Goal: Task Accomplishment & Management: Manage account settings

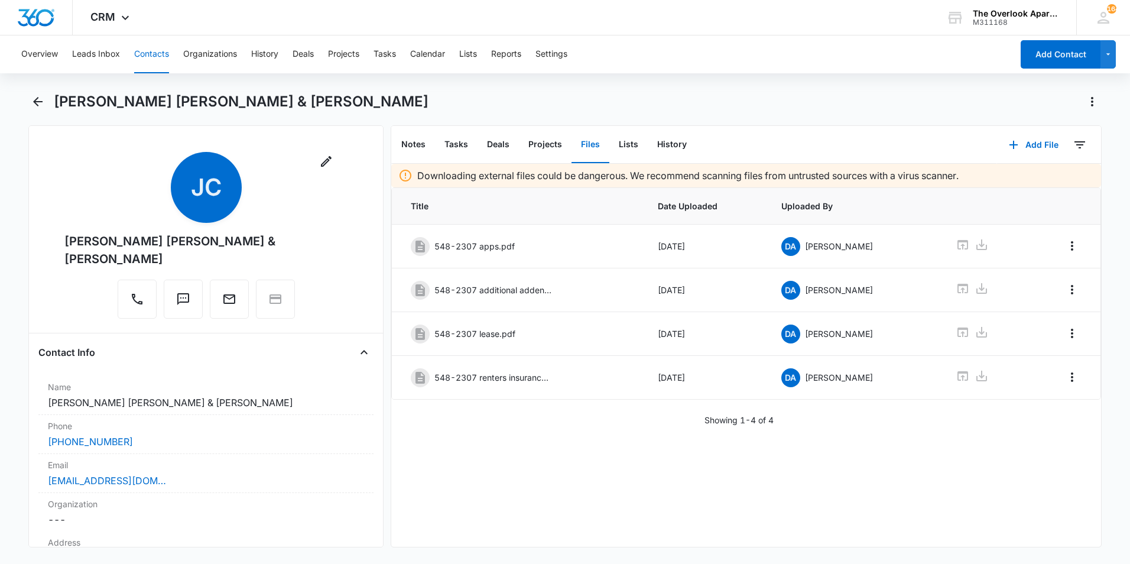
click at [160, 53] on button "Contacts" at bounding box center [151, 54] width 35 height 38
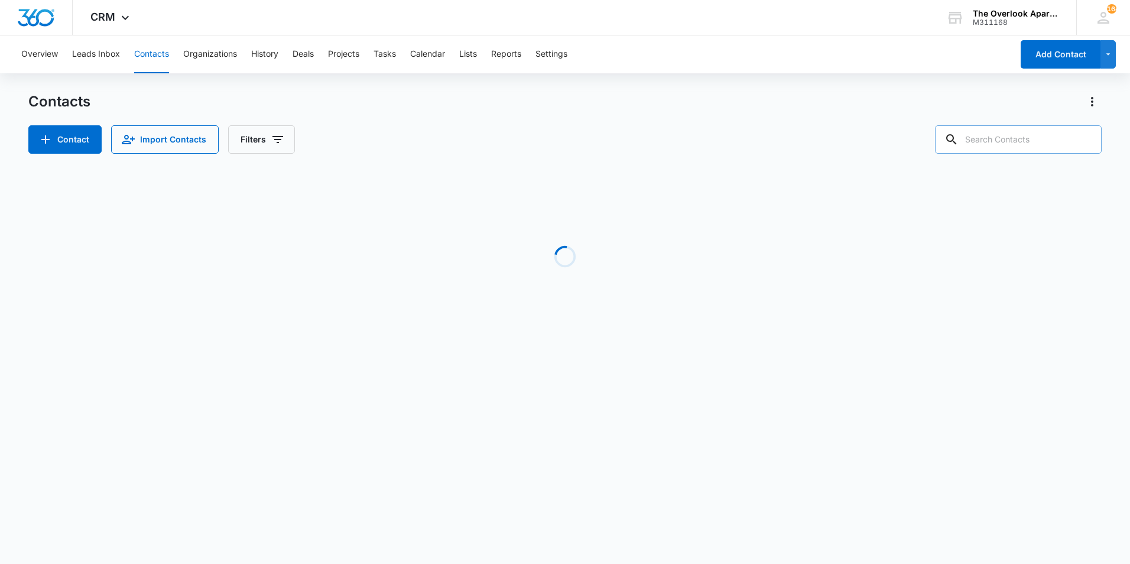
drag, startPoint x: 1017, startPoint y: 164, endPoint x: 1016, endPoint y: 149, distance: 14.8
click at [1015, 158] on div "Contacts Contact Import Contacts Filters Loading No Results" at bounding box center [564, 225] width 1073 height 267
click at [1021, 136] on input "text" at bounding box center [1018, 139] width 167 height 28
click at [1024, 141] on input "text" at bounding box center [1018, 139] width 167 height 28
type input "3307"
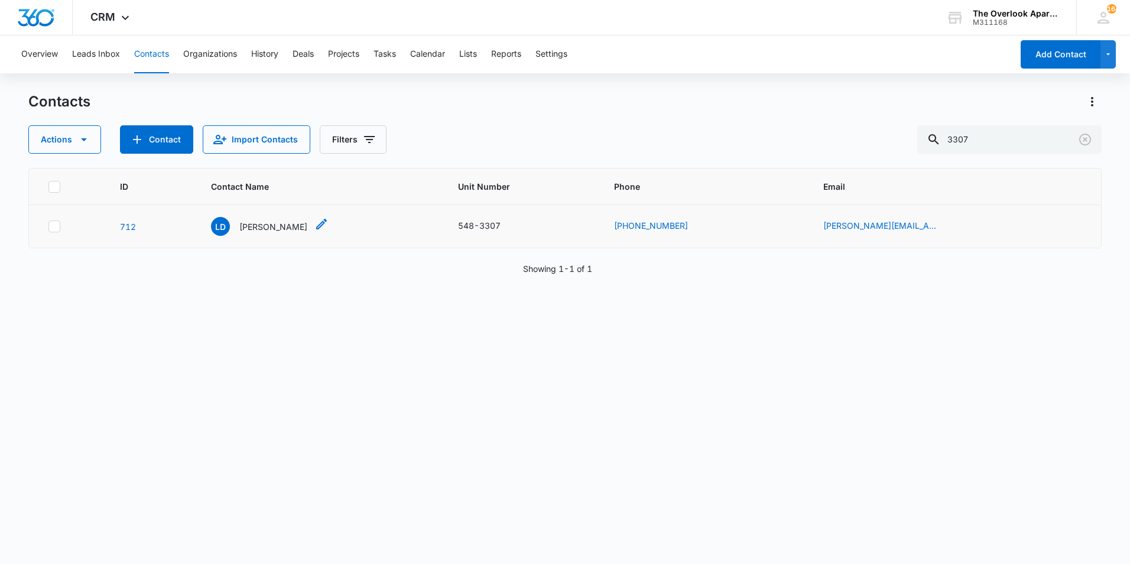
click at [283, 228] on p "[PERSON_NAME]" at bounding box center [273, 226] width 68 height 12
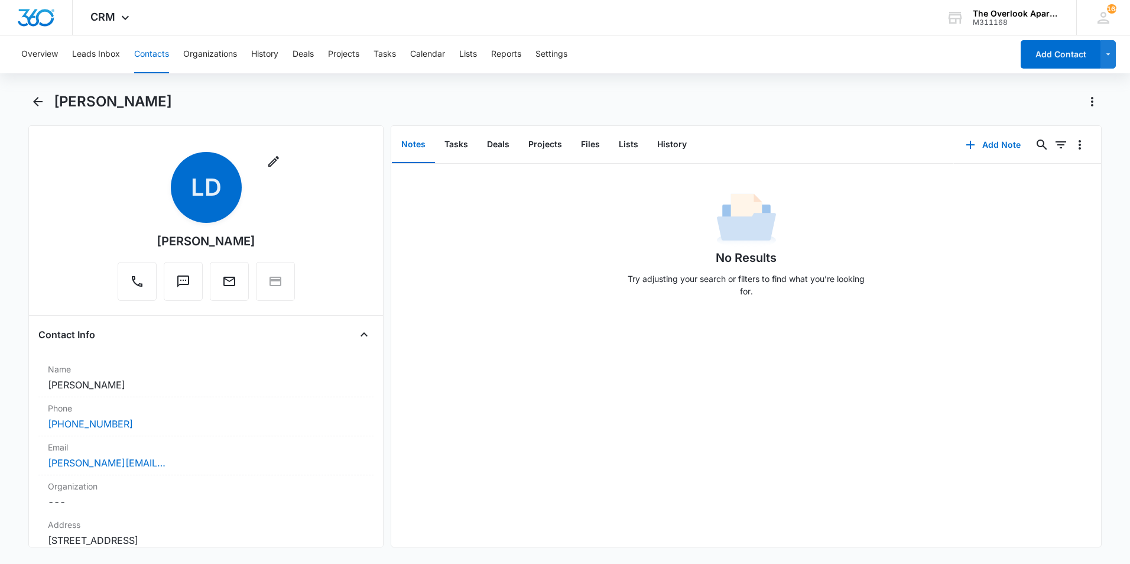
drag, startPoint x: 161, startPoint y: 378, endPoint x: 2, endPoint y: 381, distance: 158.4
click at [2, 381] on main "[PERSON_NAME] Remove [PERSON_NAME] Contact Info Name Cancel Save Changes [PERSO…" at bounding box center [565, 326] width 1130 height 469
drag, startPoint x: 2, startPoint y: 381, endPoint x: 74, endPoint y: 385, distance: 71.6
copy dd "[PERSON_NAME]"
drag, startPoint x: 151, startPoint y: 432, endPoint x: 44, endPoint y: 423, distance: 107.3
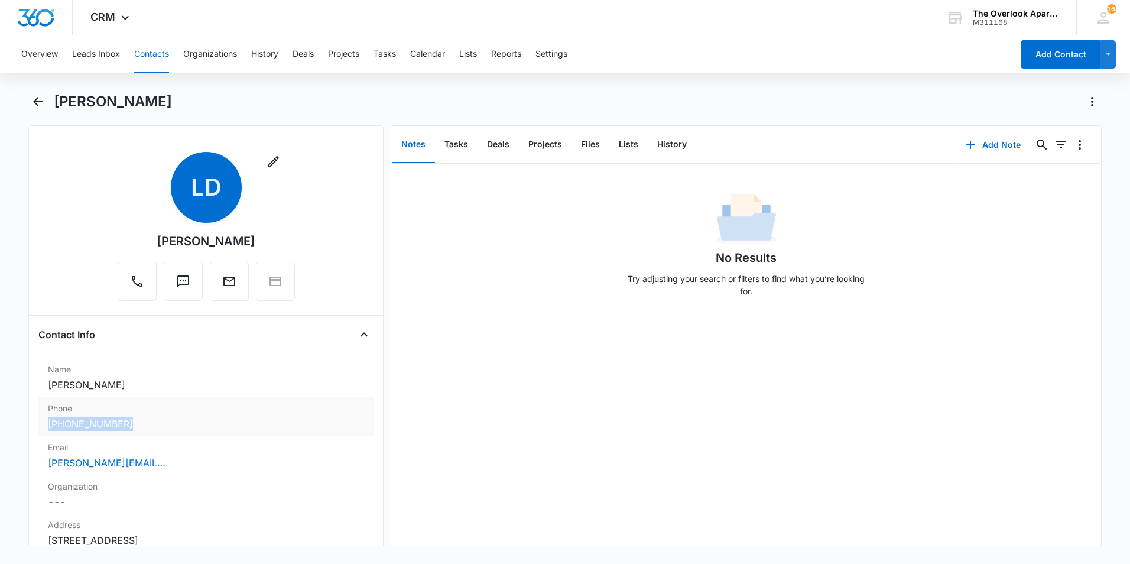
click at [44, 423] on div "Phone Cancel Save Changes [PHONE_NUMBER]" at bounding box center [205, 416] width 335 height 39
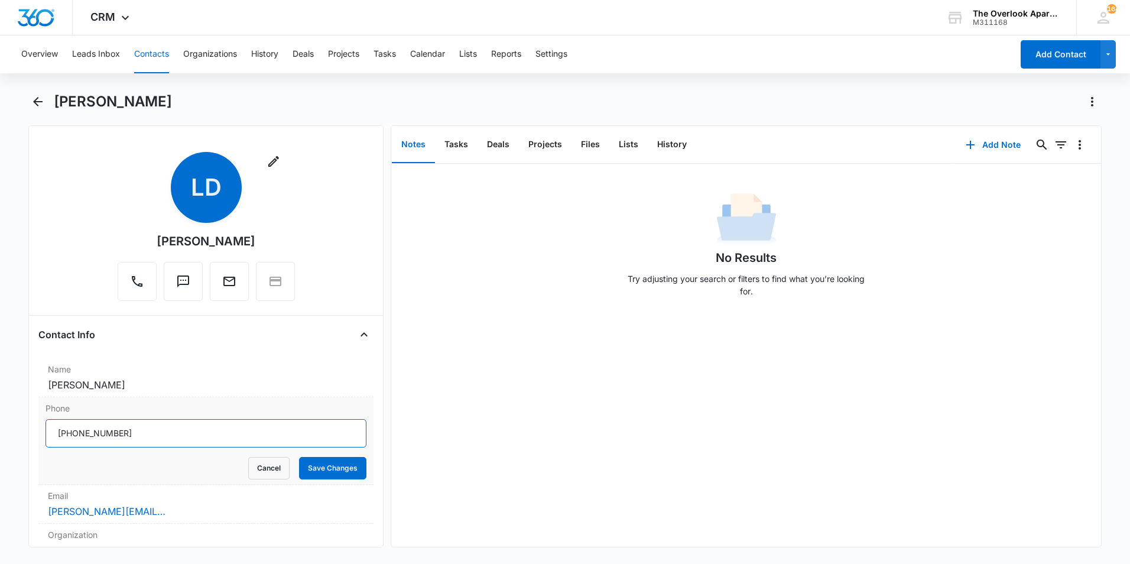
drag, startPoint x: 135, startPoint y: 431, endPoint x: 46, endPoint y: 430, distance: 89.2
click at [46, 430] on input "Phone" at bounding box center [205, 433] width 321 height 28
click at [122, 64] on div "Overview Leads Inbox Contacts Organizations History Deals Projects Tasks Calend…" at bounding box center [513, 54] width 998 height 38
click at [145, 58] on button "Contacts" at bounding box center [151, 54] width 35 height 38
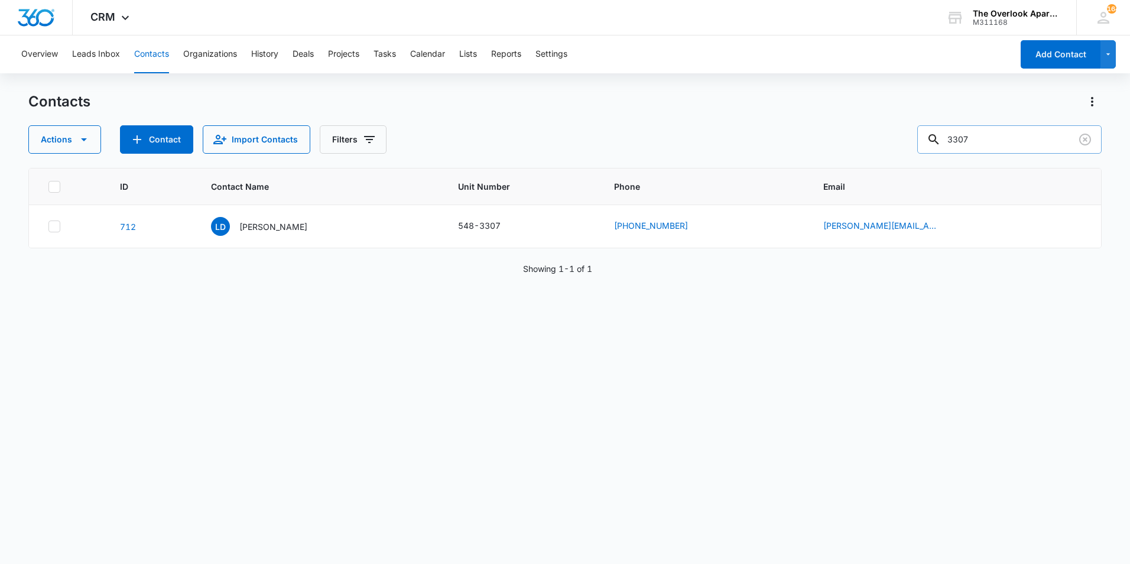
click at [1021, 133] on input "3307" at bounding box center [1009, 139] width 184 height 28
type input "1207"
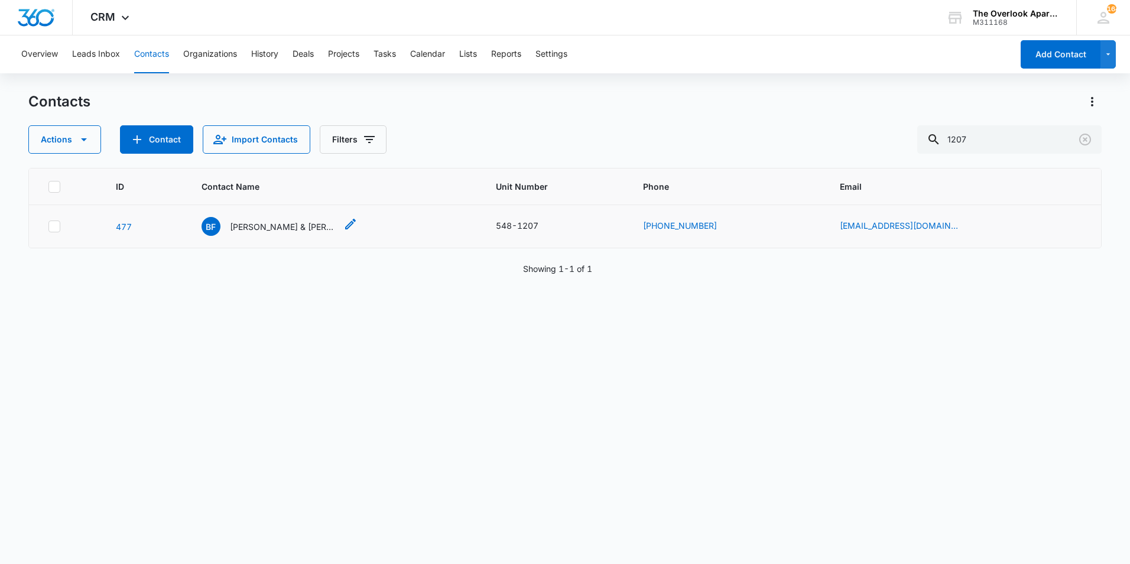
click at [256, 231] on p "[PERSON_NAME] & [PERSON_NAME]" at bounding box center [283, 226] width 106 height 12
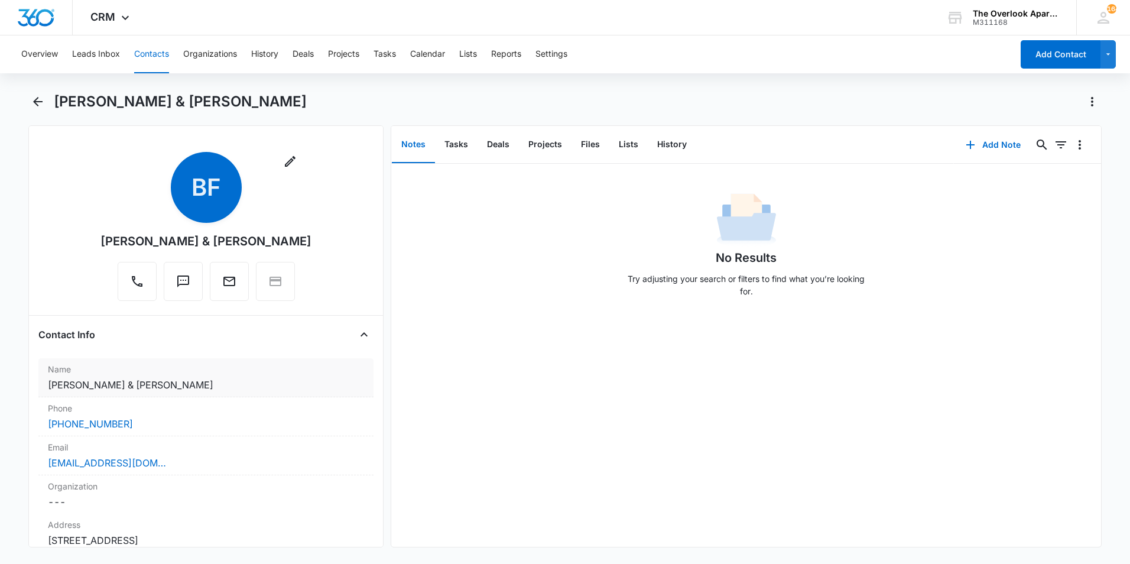
click at [243, 382] on div "Name Cancel Save Changes [PERSON_NAME] & [PERSON_NAME]" at bounding box center [205, 377] width 335 height 39
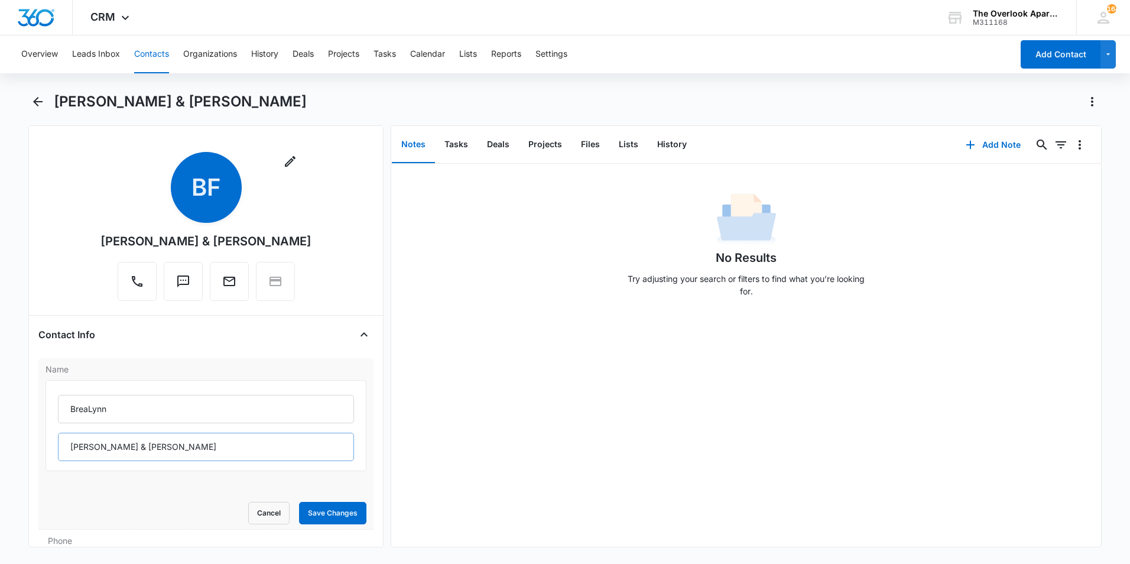
click at [251, 451] on input "[PERSON_NAME] & [PERSON_NAME]" at bounding box center [206, 447] width 296 height 28
click at [236, 451] on input "[PERSON_NAME] & [PERSON_NAME]" at bounding box center [206, 447] width 296 height 28
drag, startPoint x: 230, startPoint y: 448, endPoint x: 219, endPoint y: 442, distance: 12.7
click at [230, 447] on input "[PERSON_NAME] & [PERSON_NAME]" at bounding box center [206, 447] width 296 height 28
click at [174, 455] on input "[PERSON_NAME] & [PERSON_NAME]" at bounding box center [206, 447] width 296 height 28
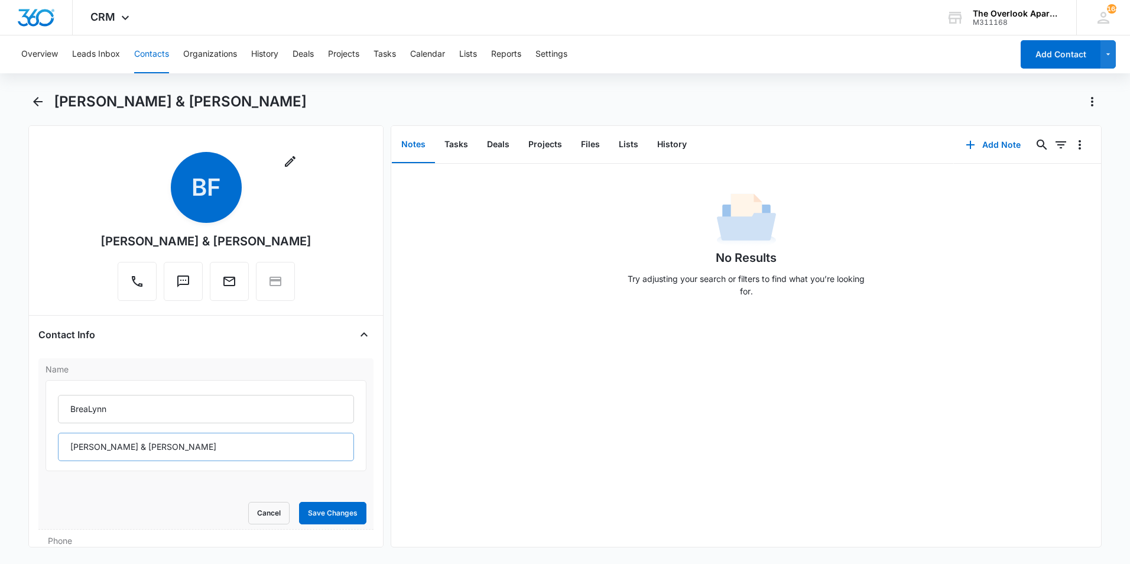
click at [193, 442] on input "[PERSON_NAME] & [PERSON_NAME]" at bounding box center [206, 447] width 296 height 28
drag, startPoint x: 193, startPoint y: 442, endPoint x: 185, endPoint y: 447, distance: 9.5
click at [193, 443] on input "[PERSON_NAME] & [PERSON_NAME]" at bounding box center [206, 447] width 296 height 28
click at [184, 446] on input "[PERSON_NAME] & [PERSON_NAME]" at bounding box center [206, 447] width 296 height 28
type input "[PERSON_NAME] & [PERSON_NAME] & [PERSON_NAME]"
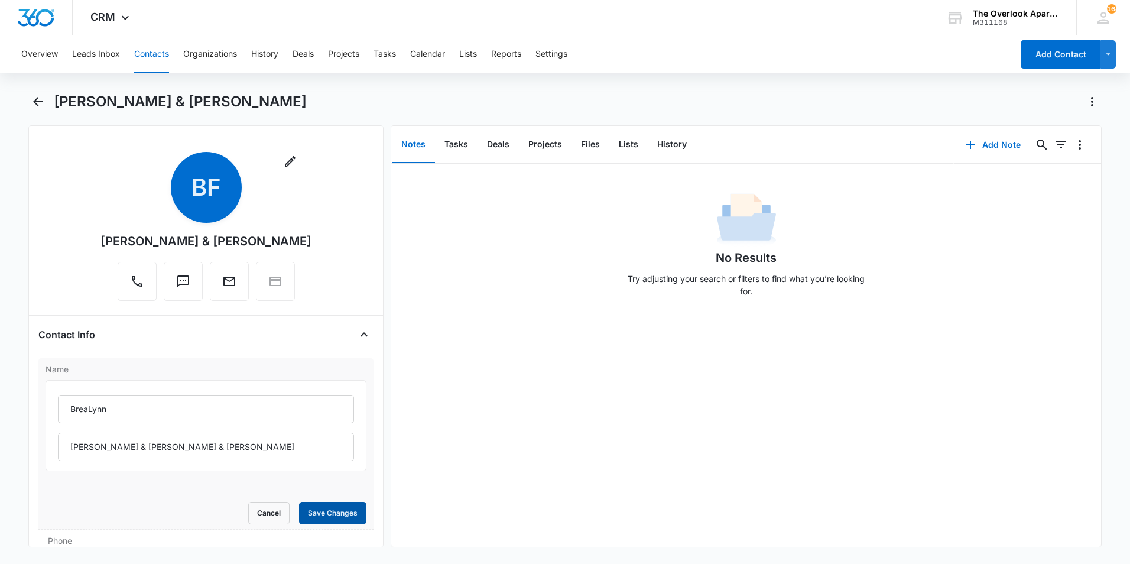
click at [299, 508] on button "Save Changes" at bounding box center [332, 513] width 67 height 22
click at [596, 151] on button "Files" at bounding box center [590, 144] width 38 height 37
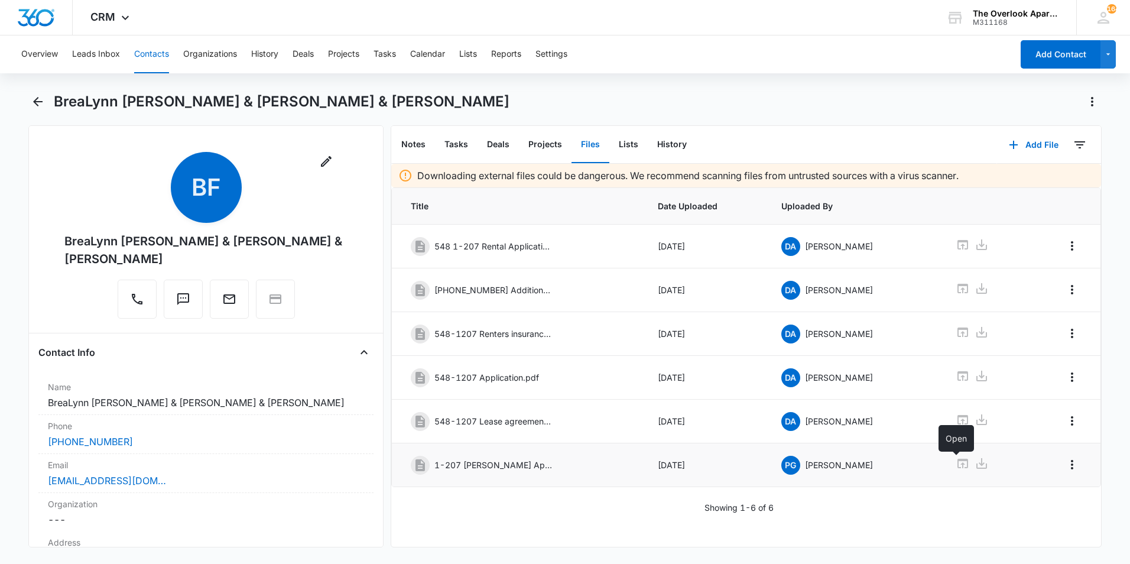
click at [955, 466] on icon at bounding box center [962, 463] width 14 height 14
